Goal: Find specific page/section: Find specific page/section

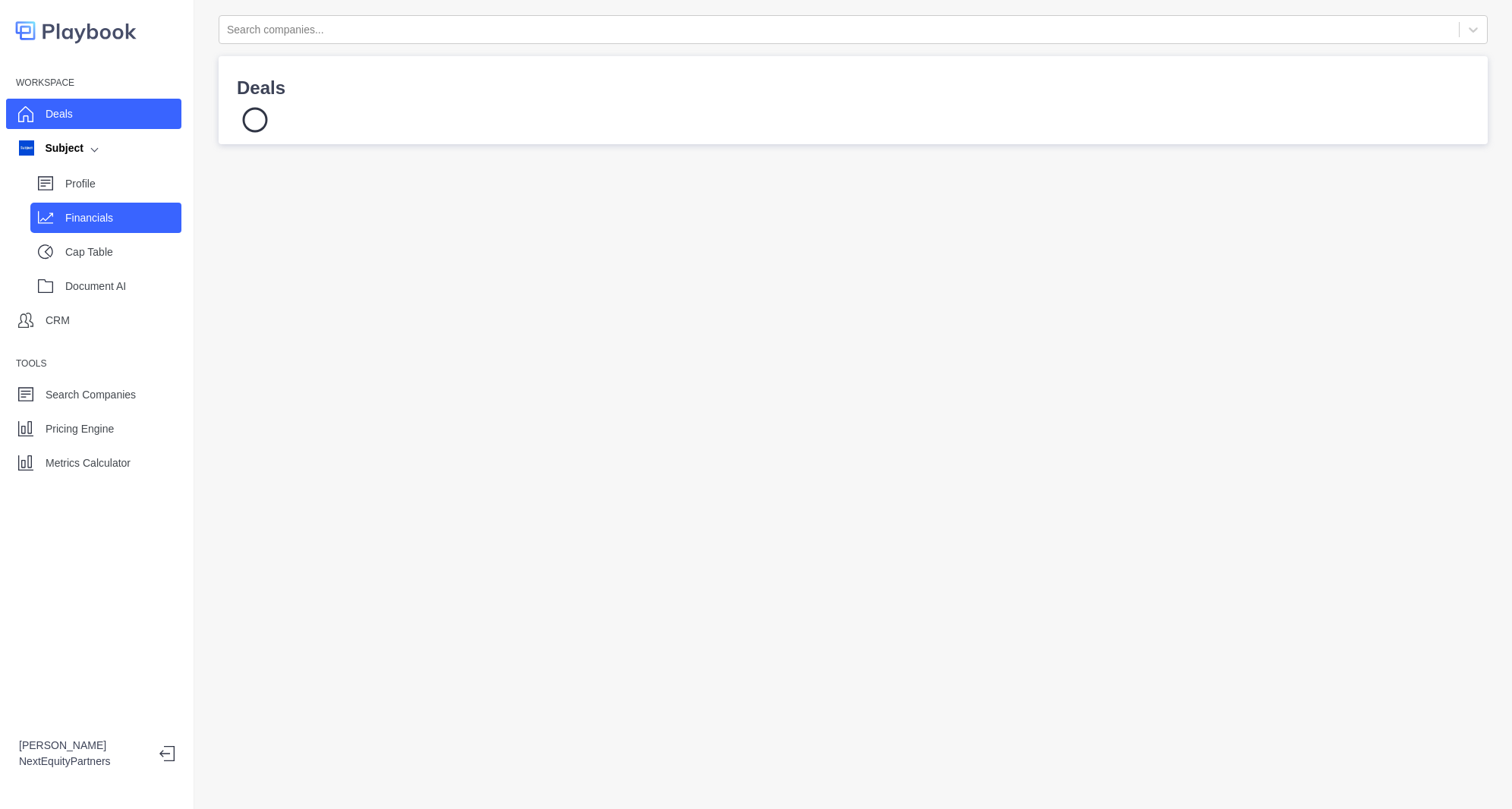
click at [111, 217] on p "Financials" at bounding box center [122, 218] width 116 height 16
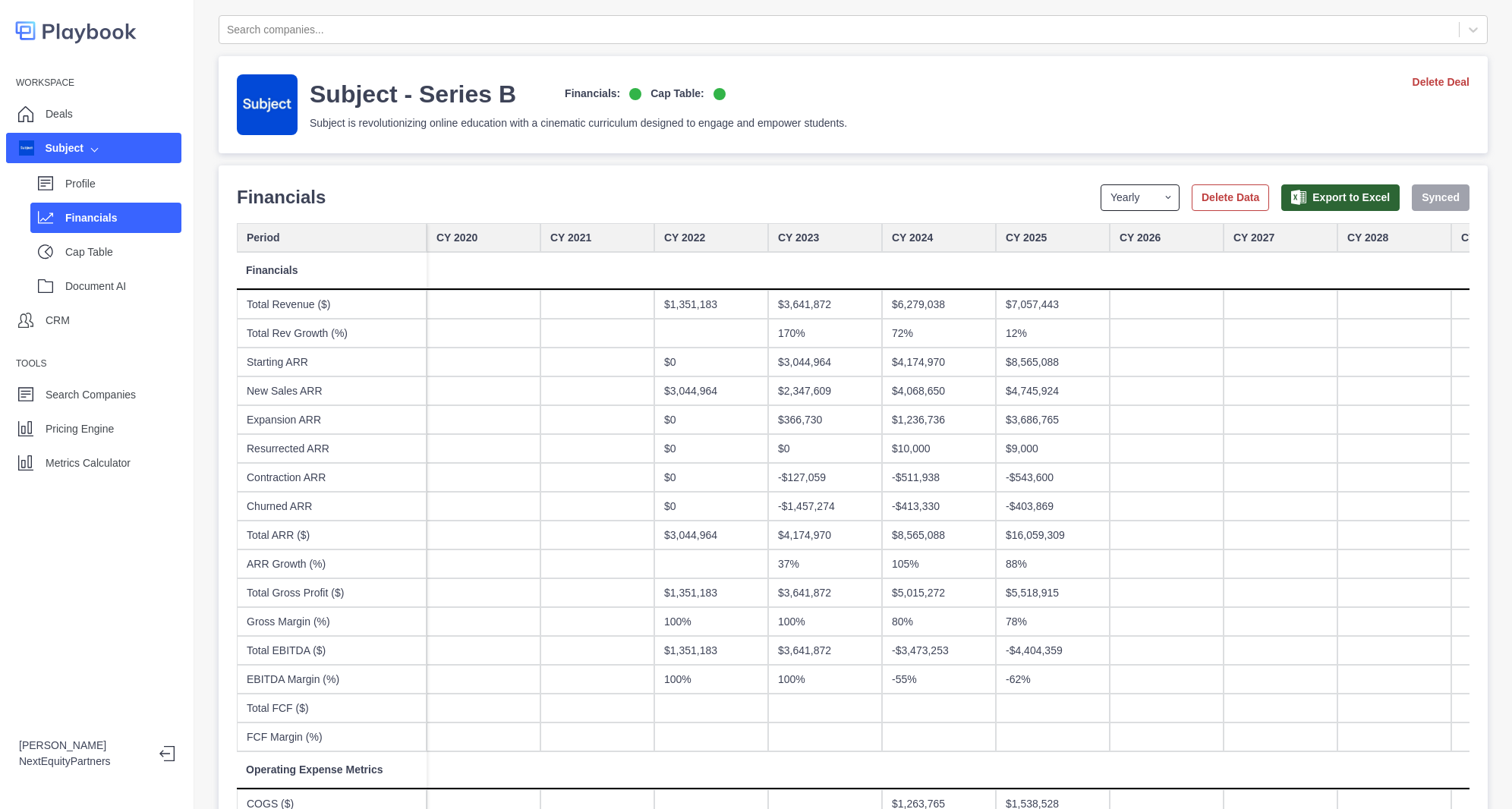
click at [1145, 186] on select "Yearly Quarterly Monthly NTM LTM" at bounding box center [1140, 197] width 79 height 27
select select "monthly"
click at [1101, 185] on select "Yearly Quarterly Monthly NTM LTM" at bounding box center [1140, 197] width 79 height 27
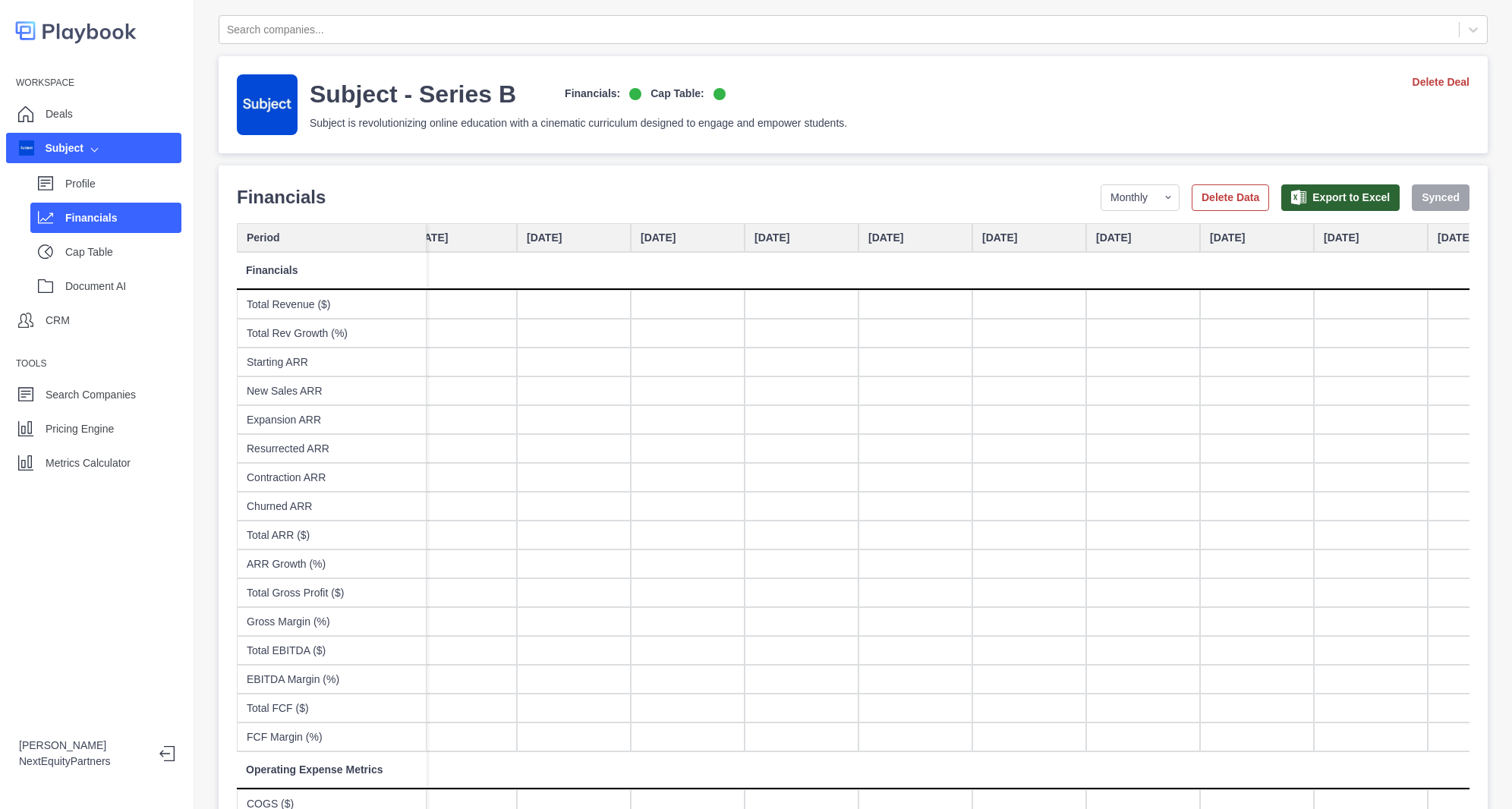
scroll to position [0, 1054]
click at [977, 495] on div at bounding box center [1023, 506] width 114 height 29
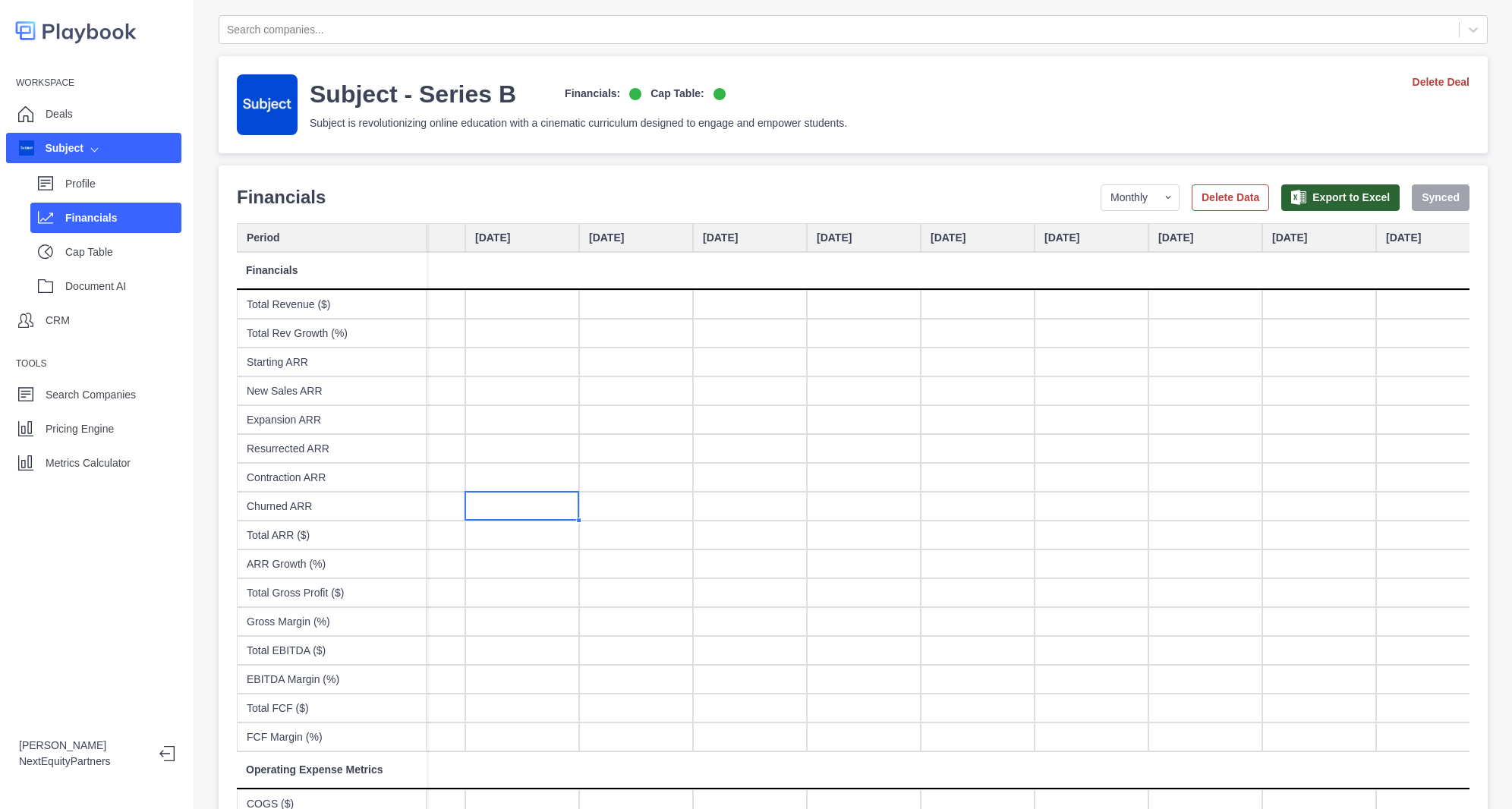
scroll to position [0, 1590]
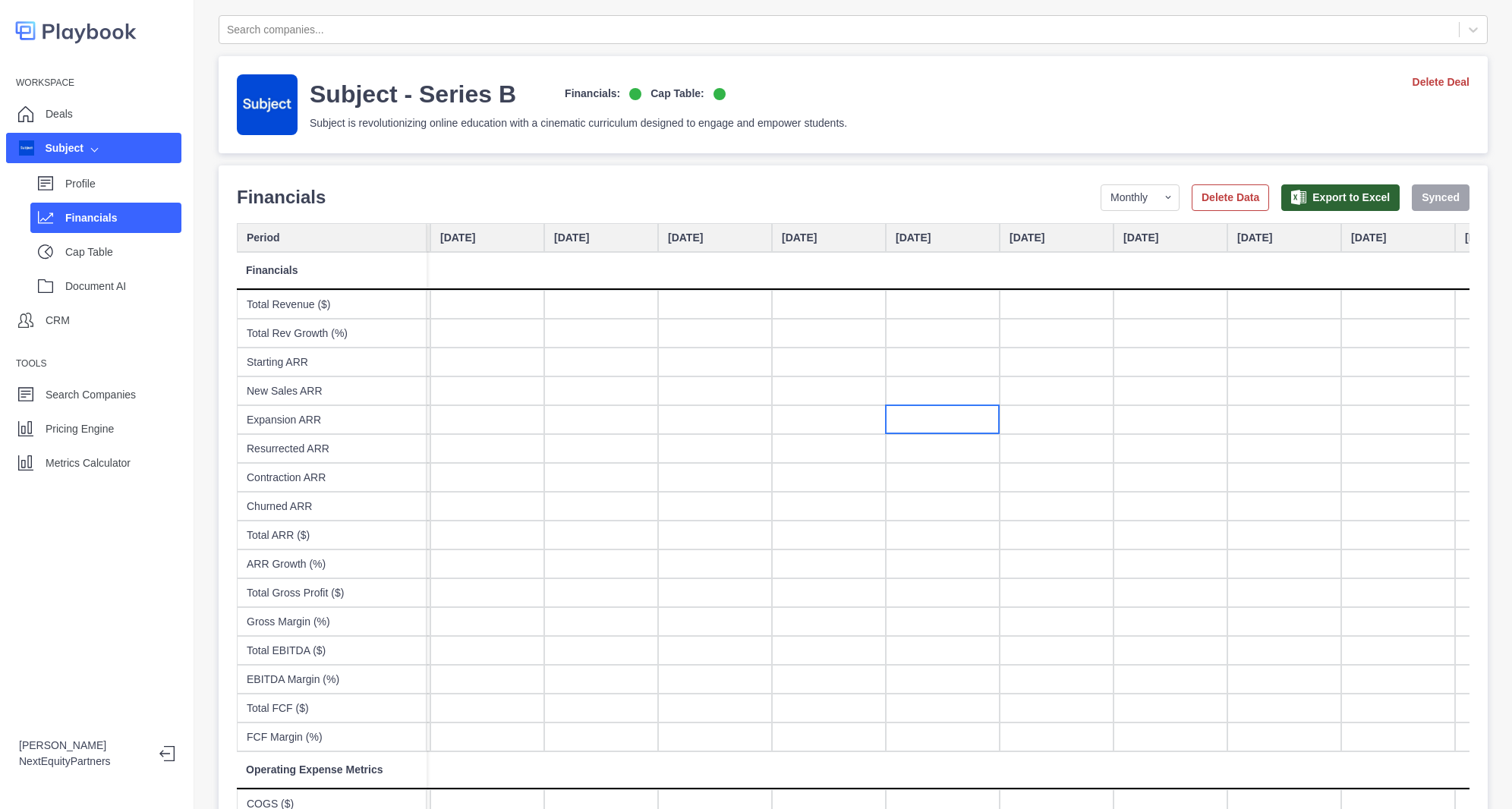
drag, startPoint x: 986, startPoint y: 434, endPoint x: 958, endPoint y: 432, distance: 28.1
click at [958, 432] on div at bounding box center [942, 420] width 114 height 29
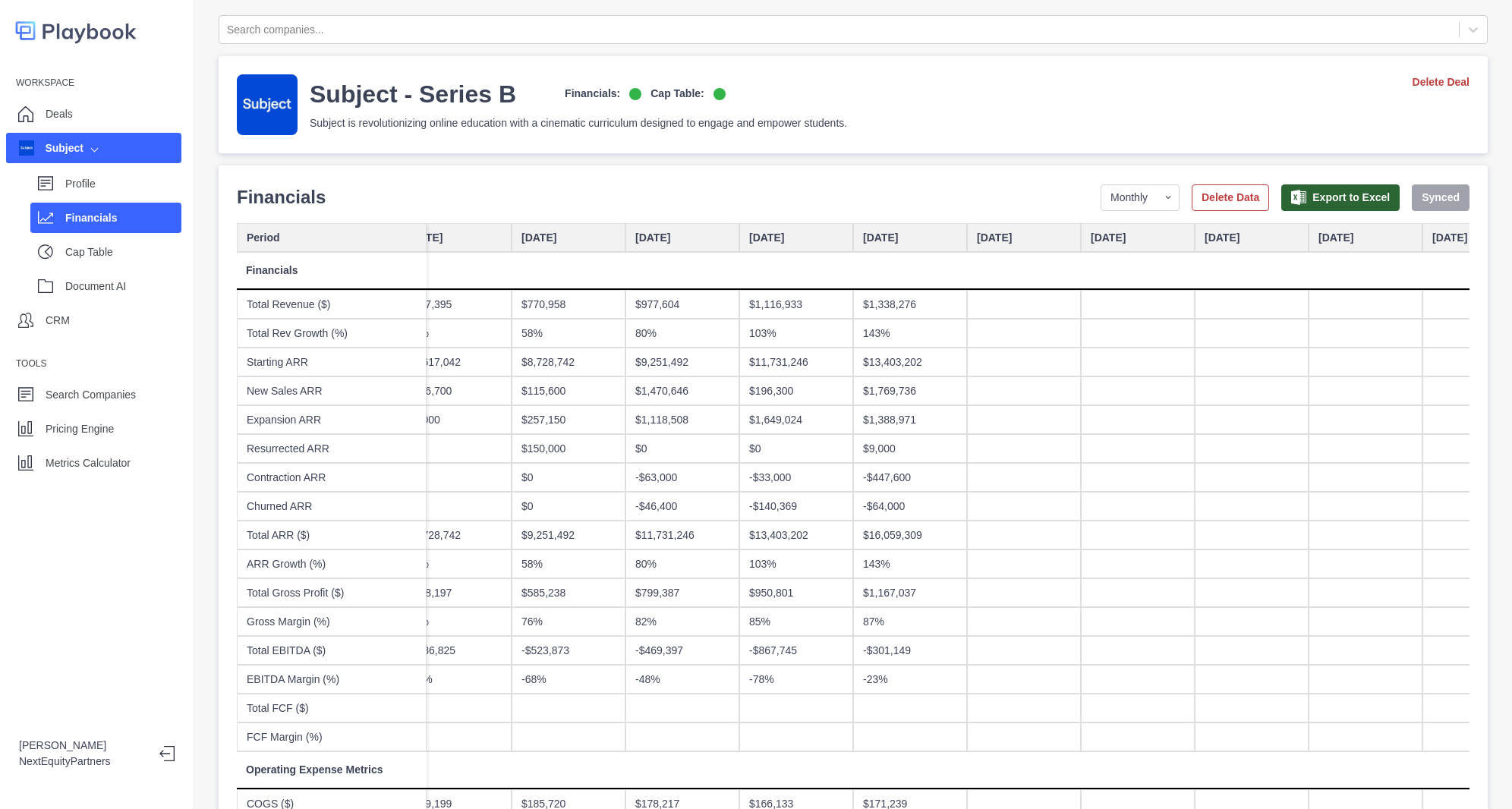
scroll to position [0, 7202]
